Goal: Navigation & Orientation: Understand site structure

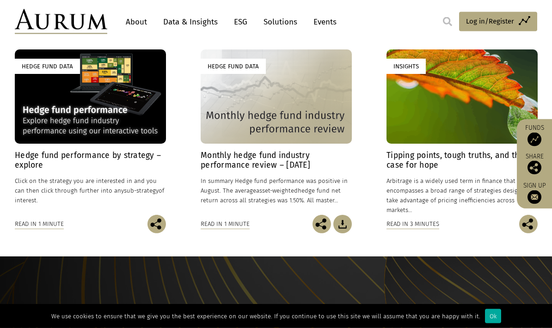
scroll to position [697, 0]
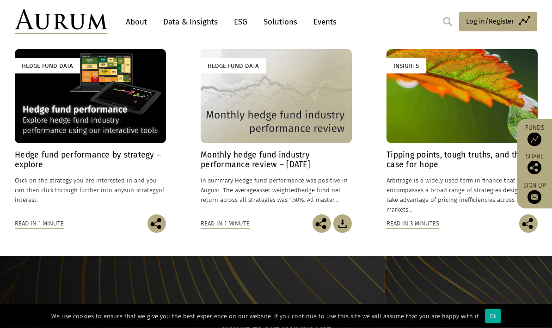
click at [147, 22] on link "About" at bounding box center [136, 21] width 31 height 17
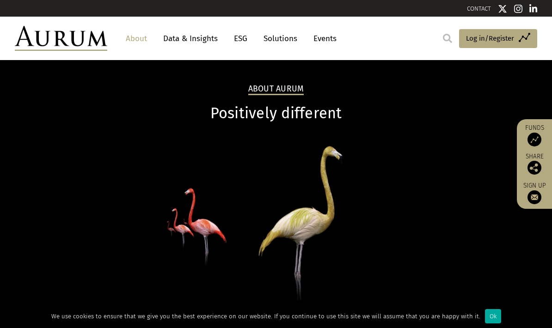
click at [490, 315] on div "Ok" at bounding box center [493, 316] width 16 height 14
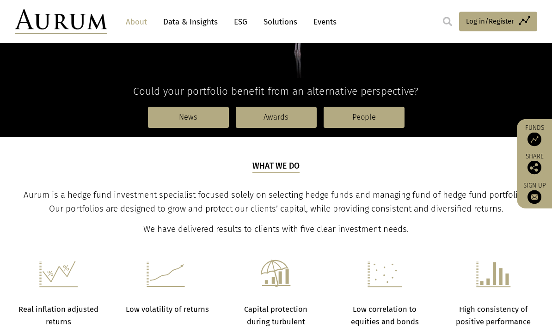
scroll to position [222, 0]
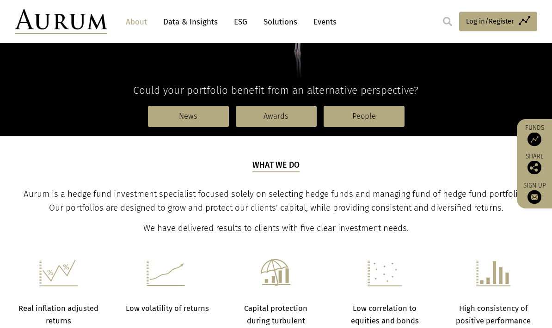
click at [365, 116] on link "People" at bounding box center [364, 116] width 81 height 21
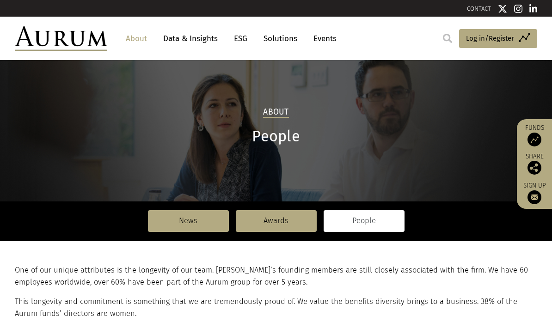
click at [216, 215] on link "News" at bounding box center [188, 220] width 81 height 21
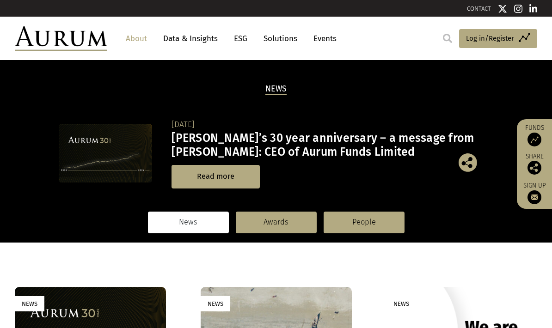
click at [192, 38] on link "Data & Insights" at bounding box center [191, 38] width 64 height 17
